Goal: Browse casually

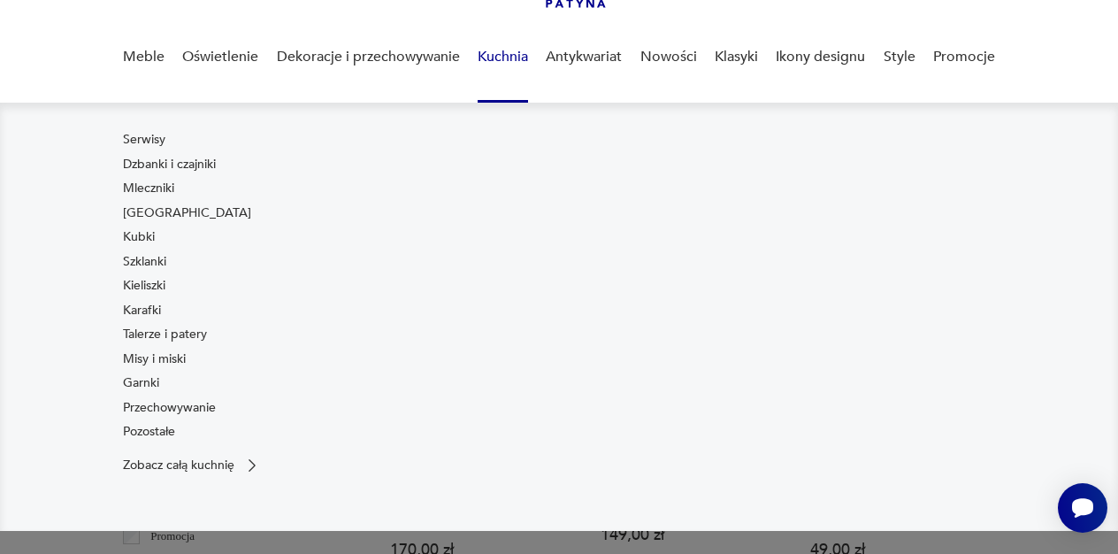
scroll to position [128, 0]
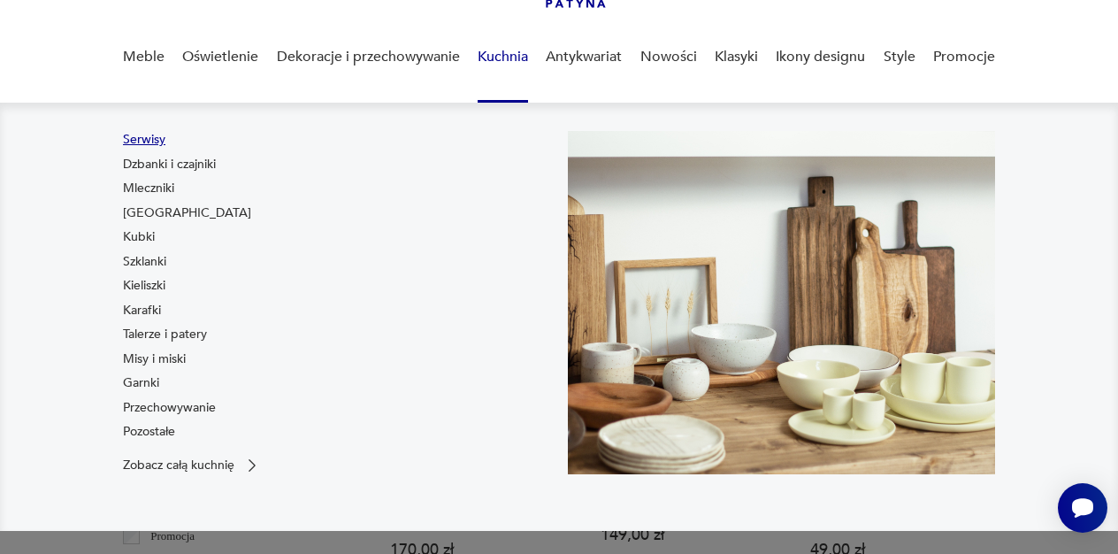
click at [147, 143] on link "Serwisy" at bounding box center [144, 140] width 42 height 18
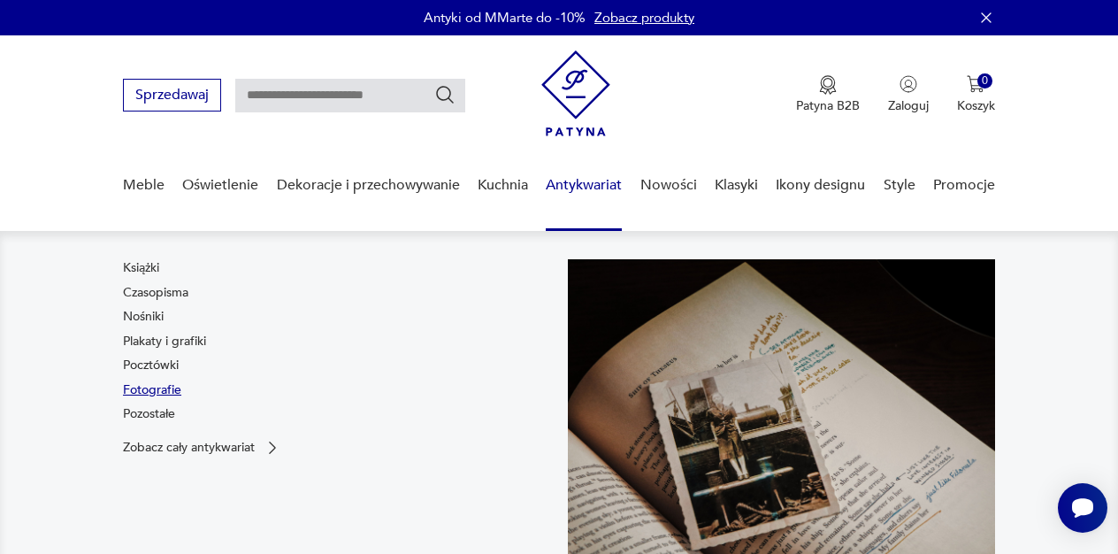
click at [154, 394] on link "Fotografie" at bounding box center [152, 390] width 58 height 18
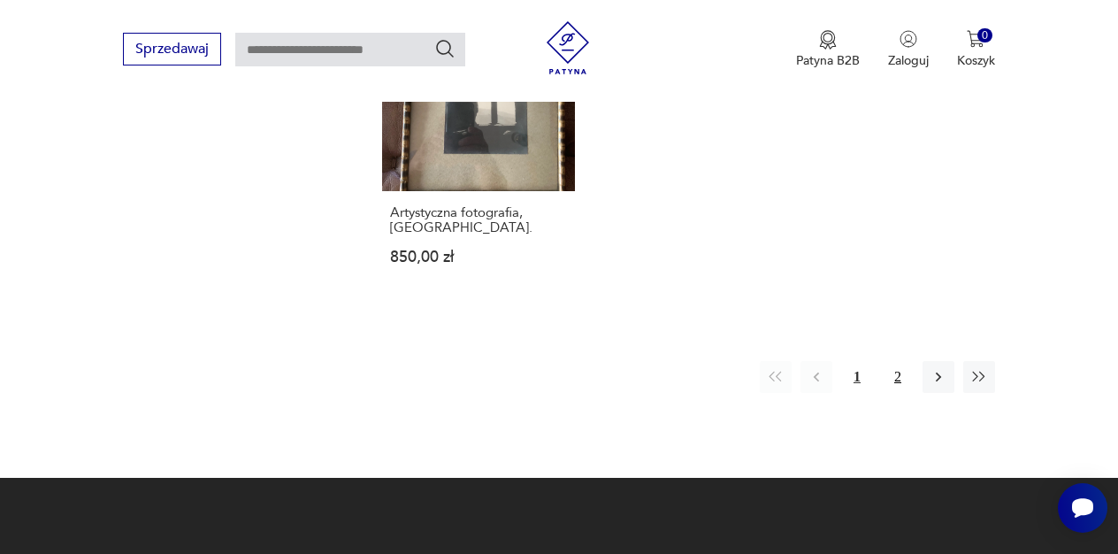
click at [893, 393] on button "2" at bounding box center [898, 377] width 32 height 32
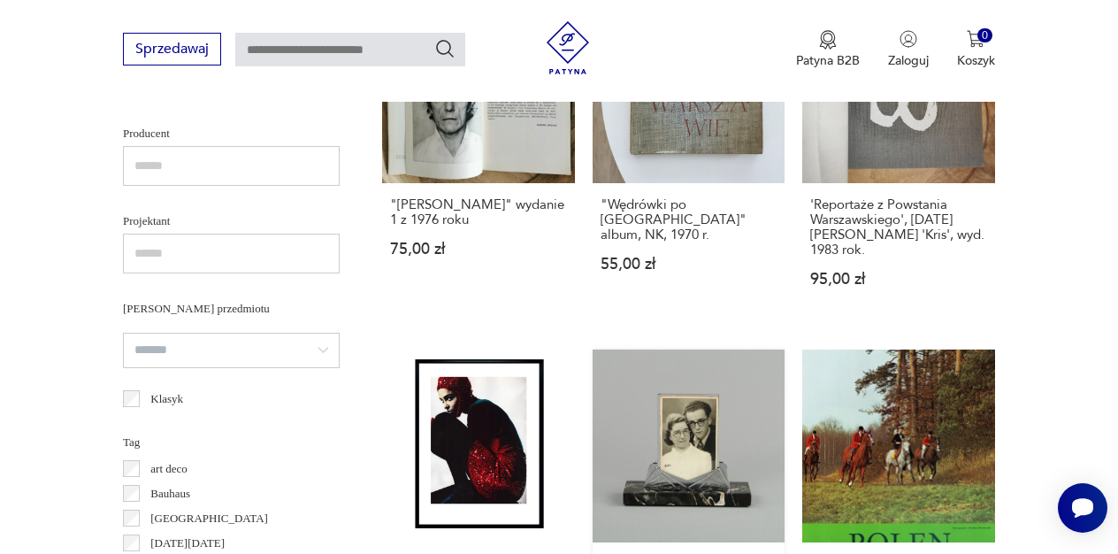
click at [646, 465] on link "Ramka na zdjęcie, Art deco, lata 20. 1200,00 zł" at bounding box center [689, 522] width 193 height 346
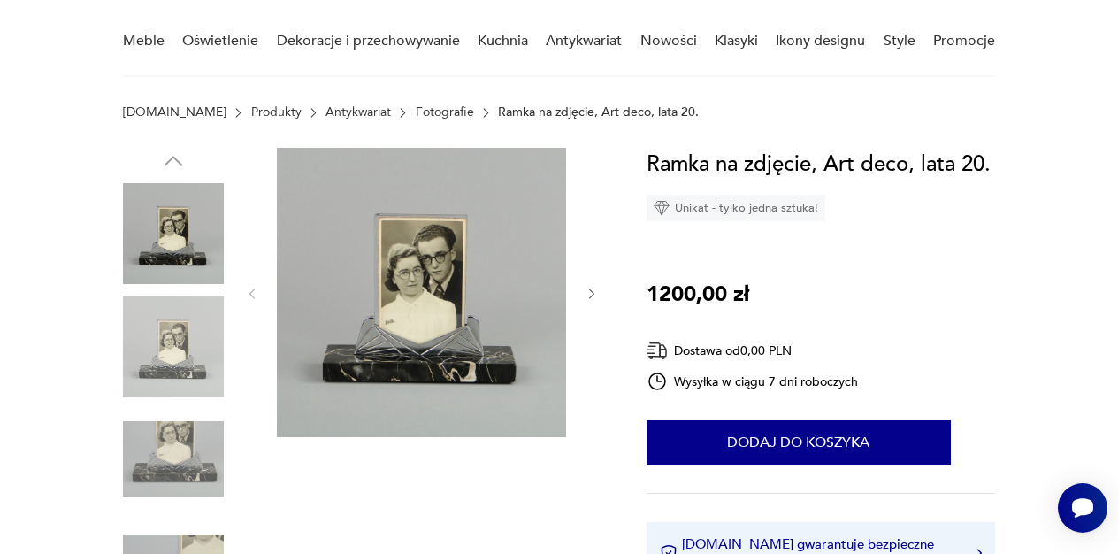
click at [593, 296] on icon "button" at bounding box center [592, 294] width 14 height 14
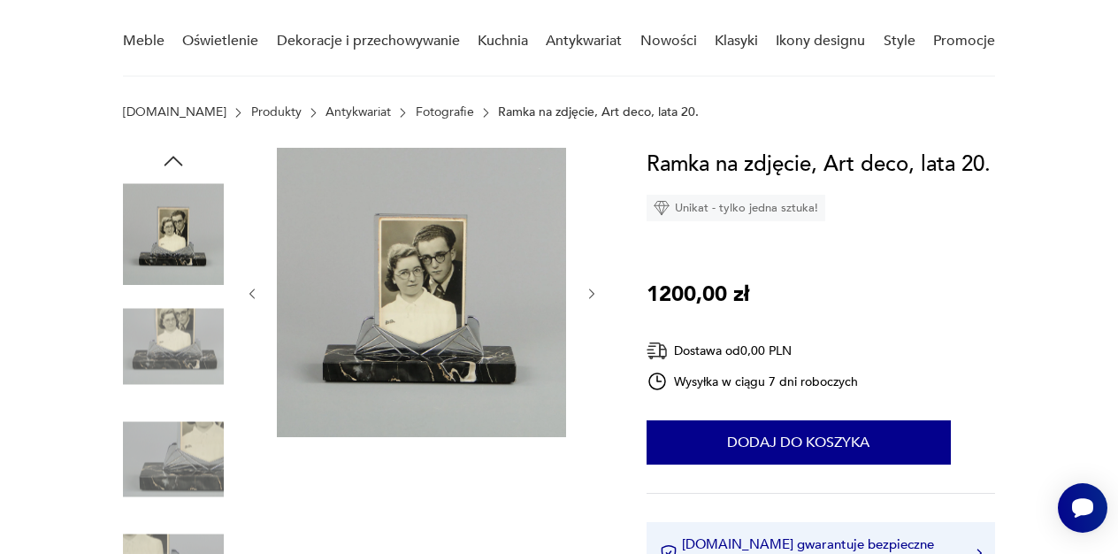
click at [593, 296] on icon "button" at bounding box center [592, 294] width 14 height 14
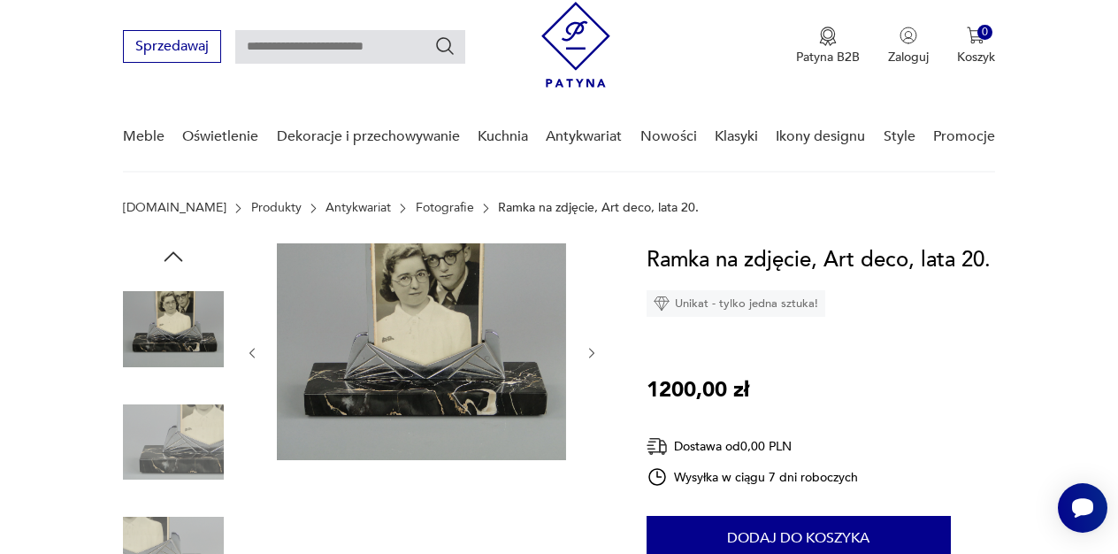
click at [591, 355] on icon "button" at bounding box center [592, 353] width 14 height 14
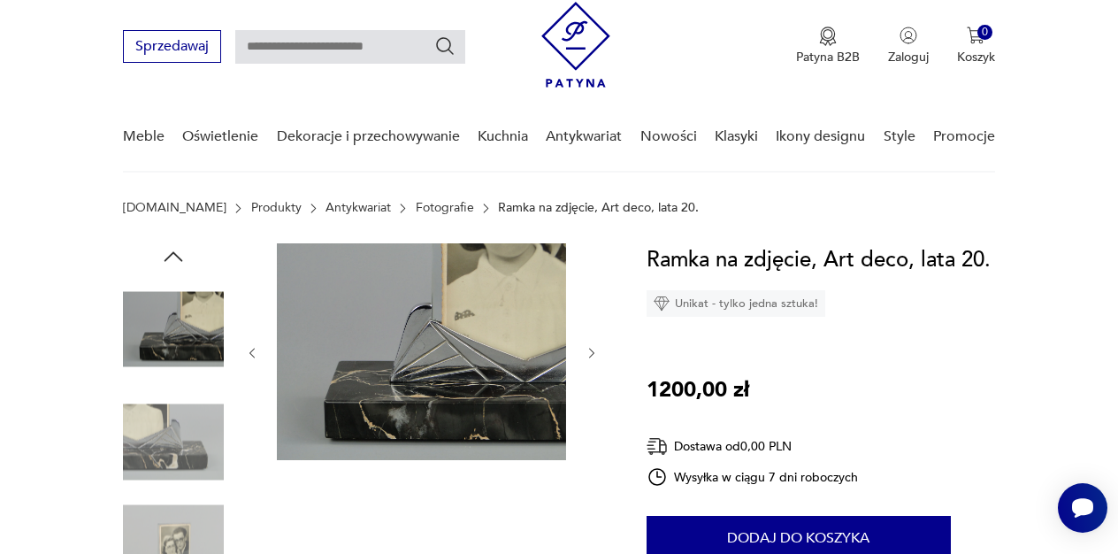
click at [591, 355] on icon "button" at bounding box center [592, 353] width 14 height 14
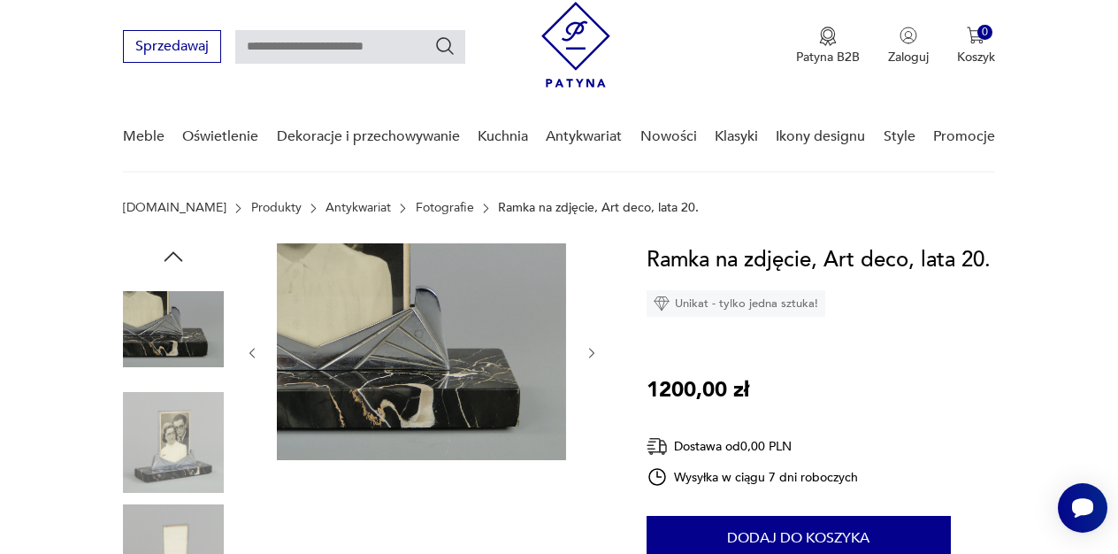
click at [591, 355] on icon "button" at bounding box center [592, 353] width 14 height 14
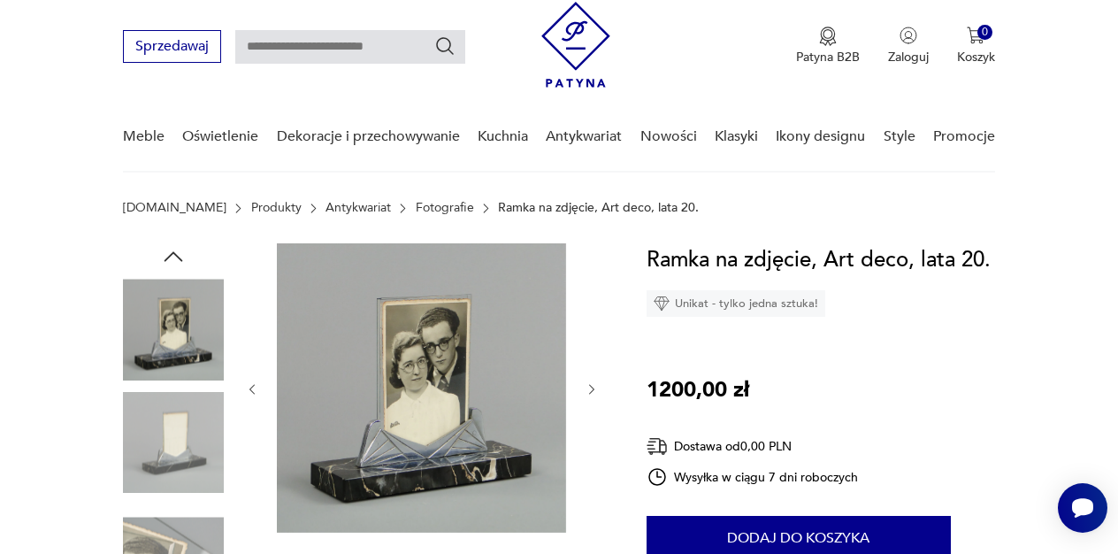
click at [591, 379] on div at bounding box center [422, 389] width 354 height 293
click at [592, 387] on icon "button" at bounding box center [591, 390] width 5 height 10
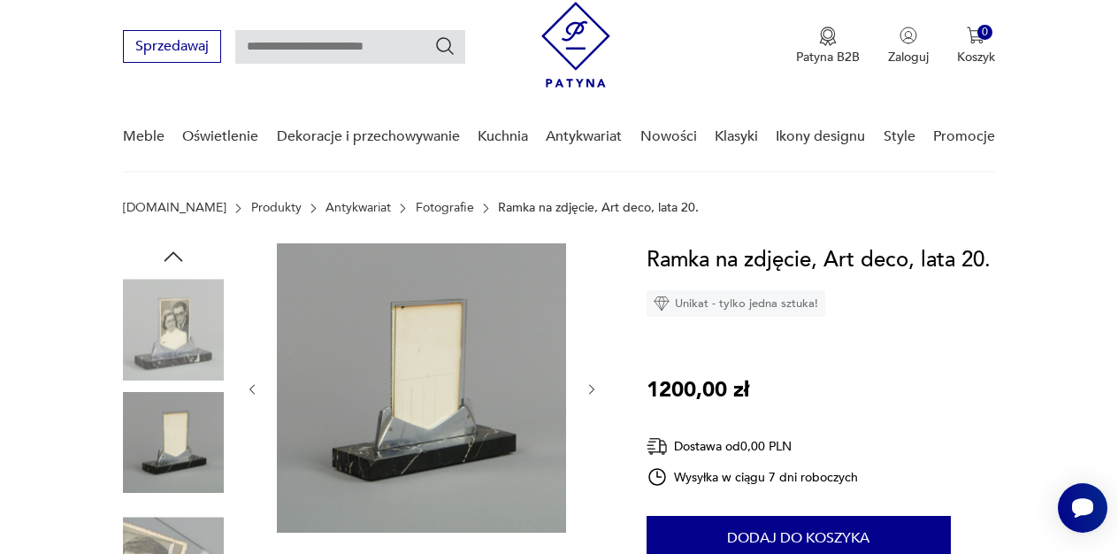
click at [593, 385] on icon "button" at bounding box center [592, 389] width 14 height 14
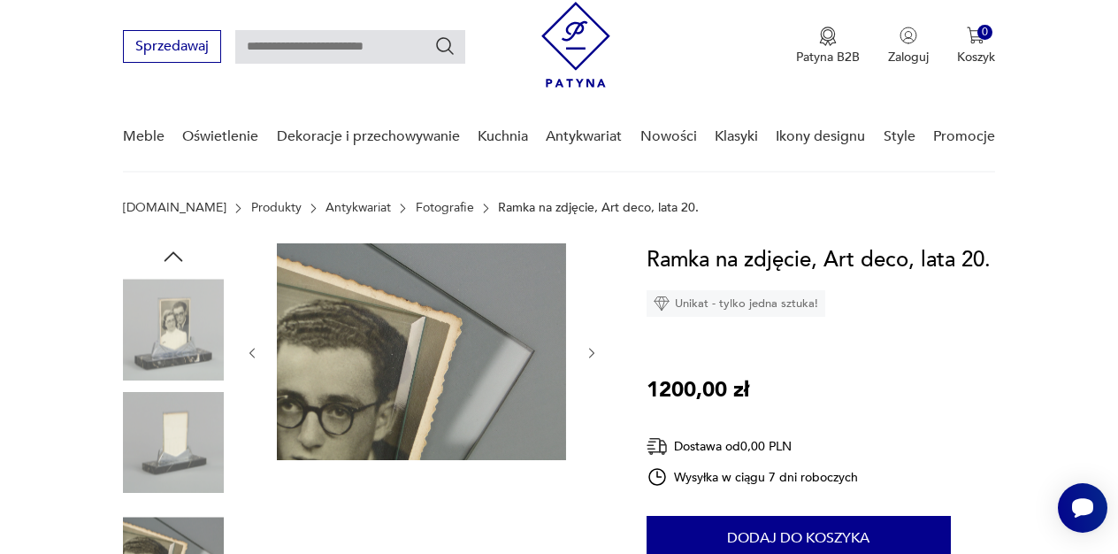
click at [593, 385] on div at bounding box center [422, 353] width 354 height 220
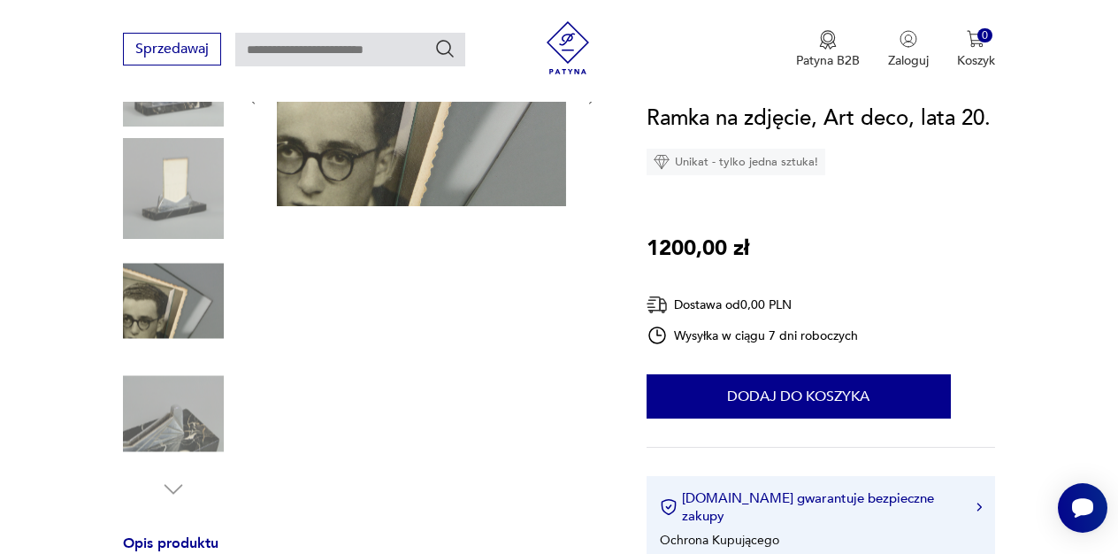
scroll to position [530, 0]
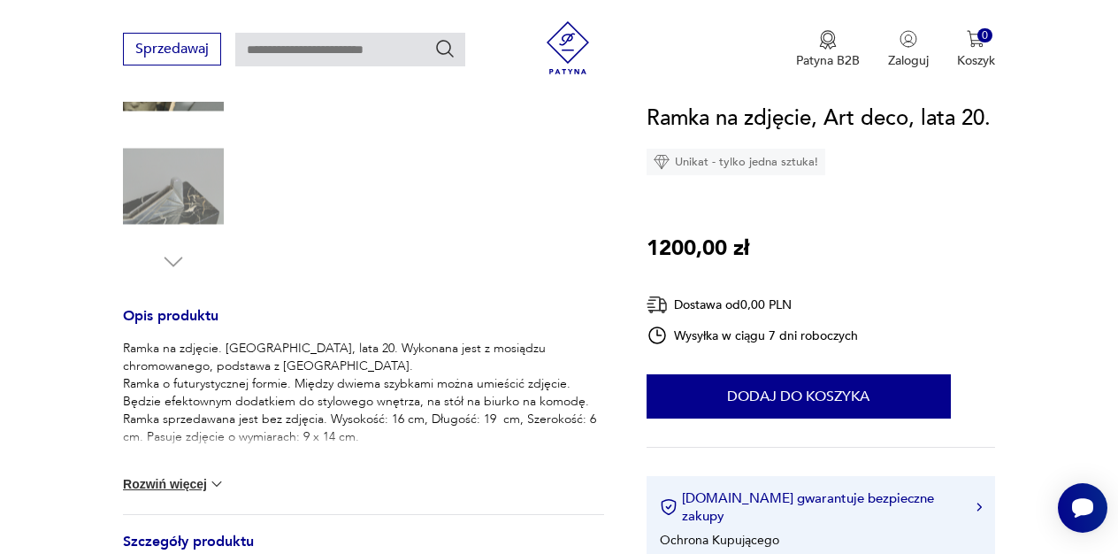
click at [154, 476] on button "Rozwiń więcej" at bounding box center [174, 484] width 103 height 18
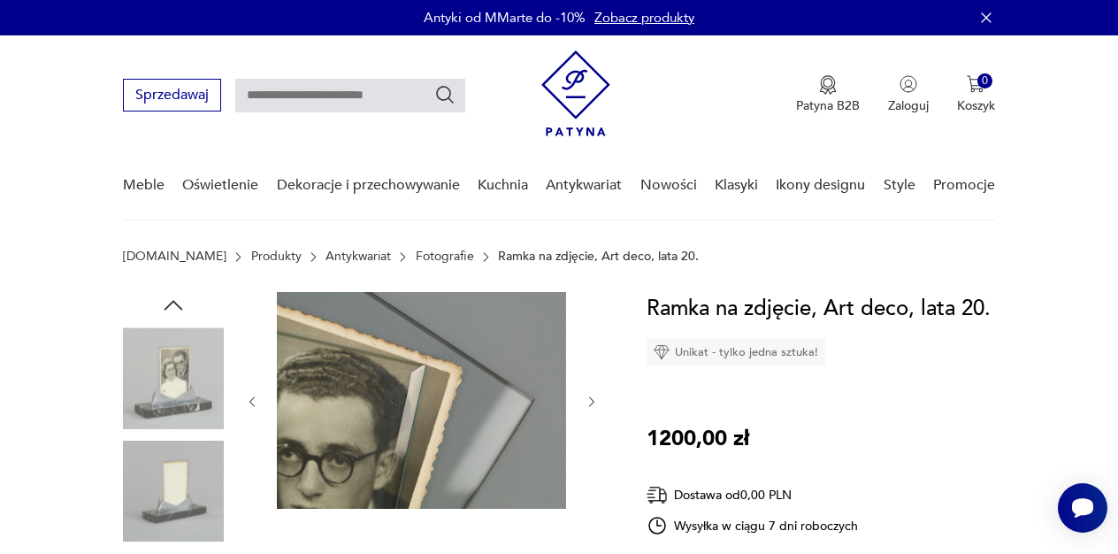
scroll to position [0, 0]
click at [740, 187] on link "Klasyki" at bounding box center [736, 185] width 43 height 68
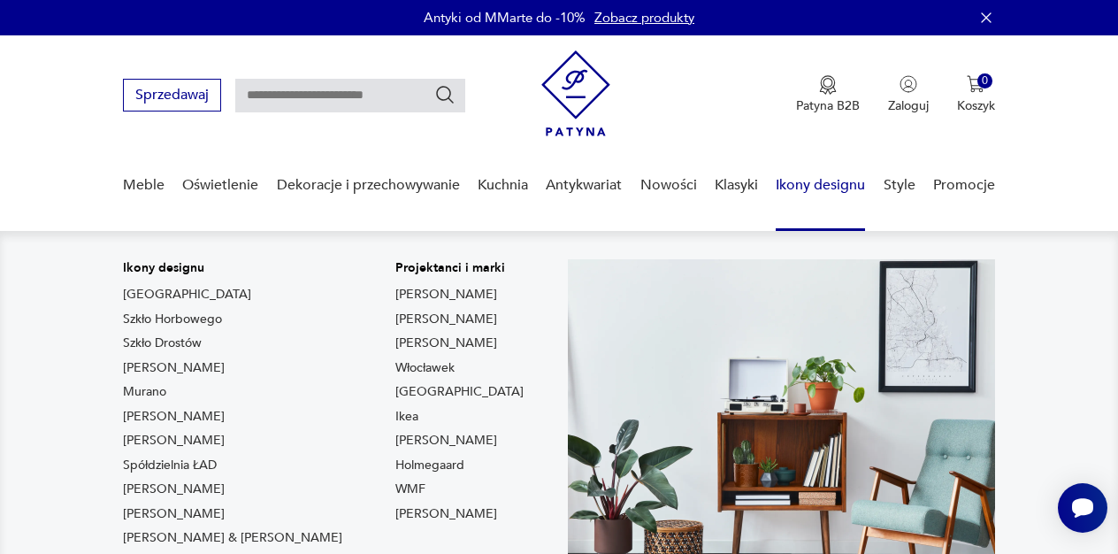
click at [813, 181] on link "Ikony designu" at bounding box center [820, 185] width 89 height 68
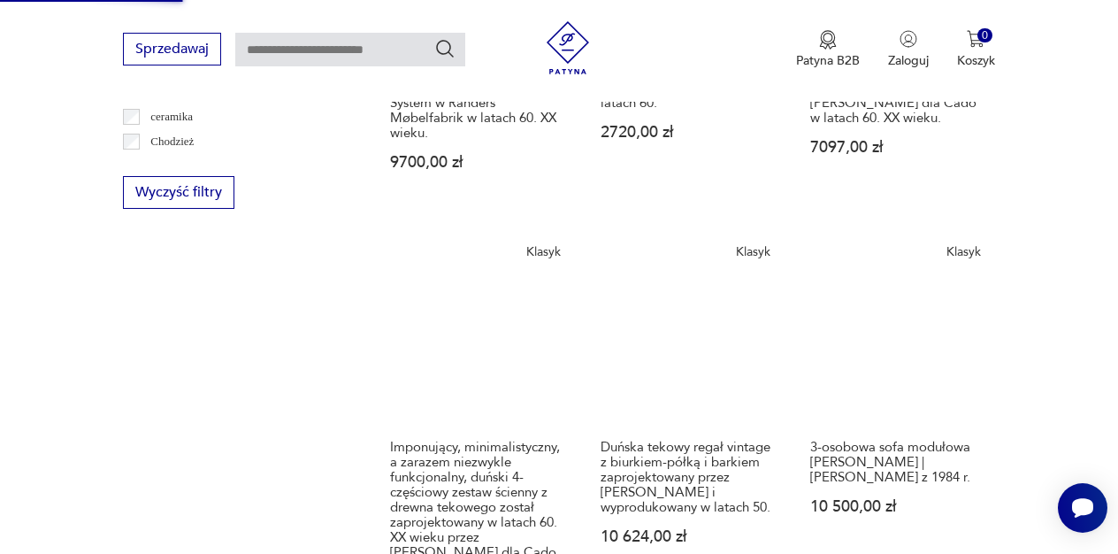
scroll to position [985, 0]
